Goal: Obtain resource: Download file/media

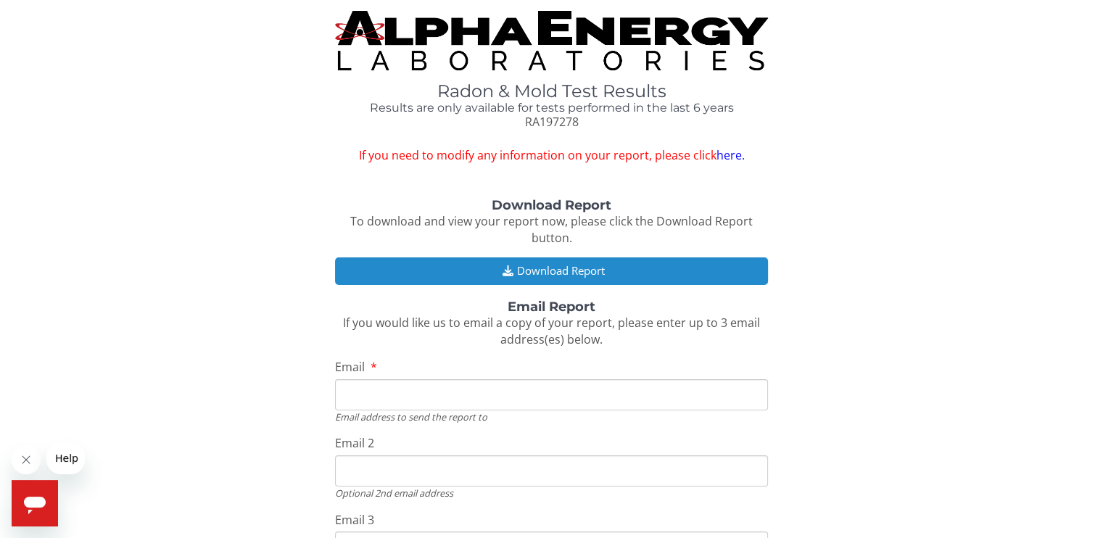
click at [571, 267] on button "Download Report" at bounding box center [551, 270] width 432 height 27
